Goal: Transaction & Acquisition: Obtain resource

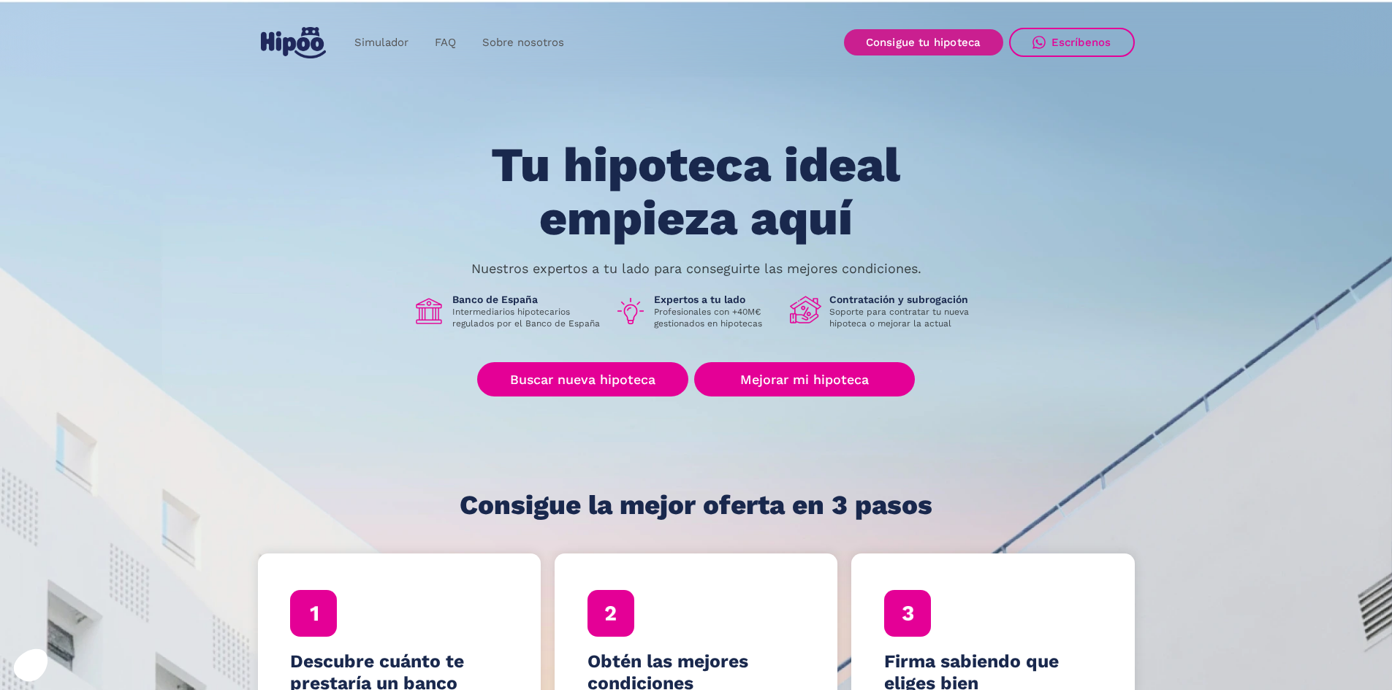
click at [928, 47] on link "Consigue tu hipoteca" at bounding box center [923, 42] width 159 height 26
